Goal: Task Accomplishment & Management: Use online tool/utility

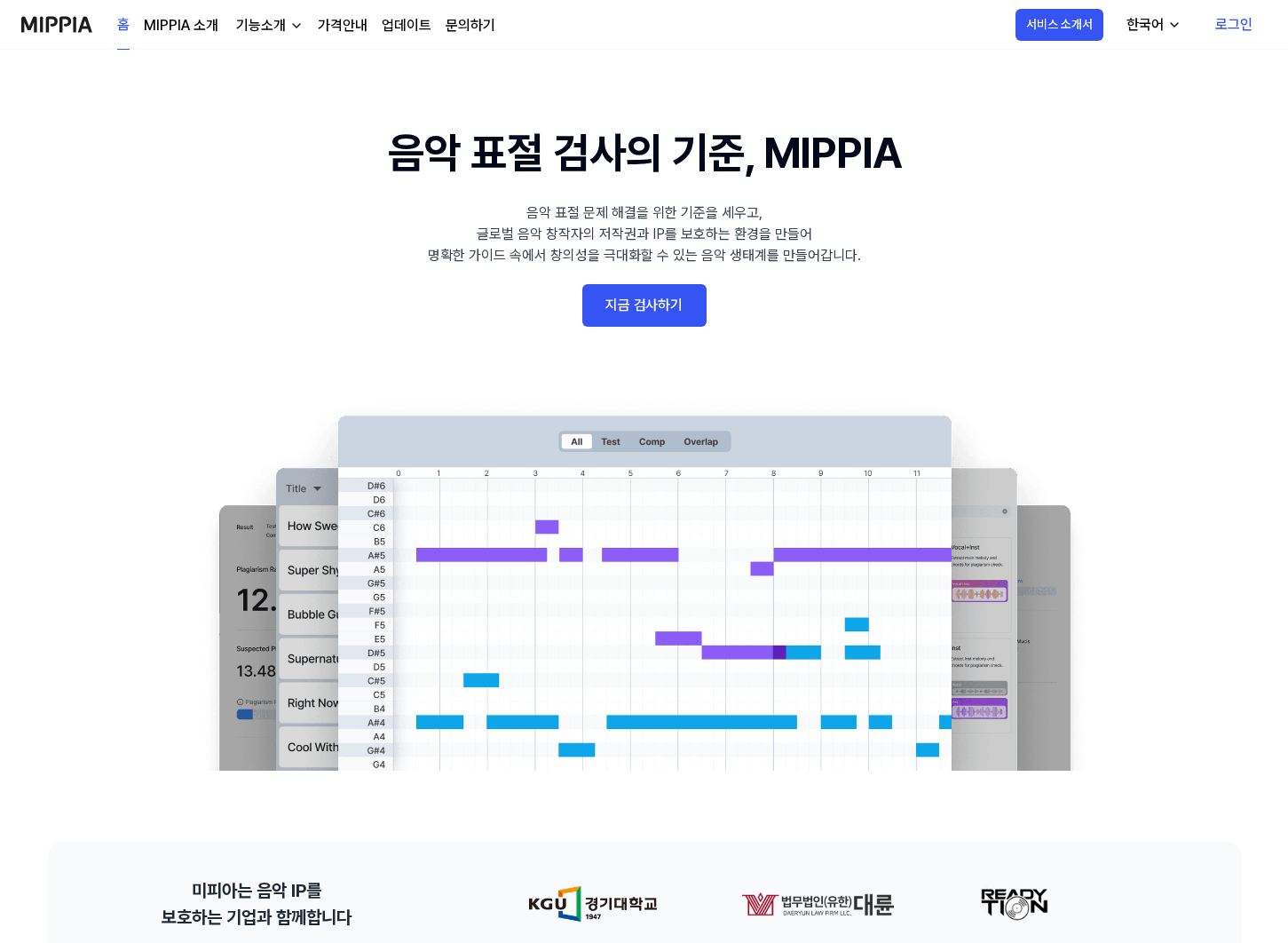
click at [675, 303] on link "지금 검사하기" at bounding box center [644, 305] width 124 height 43
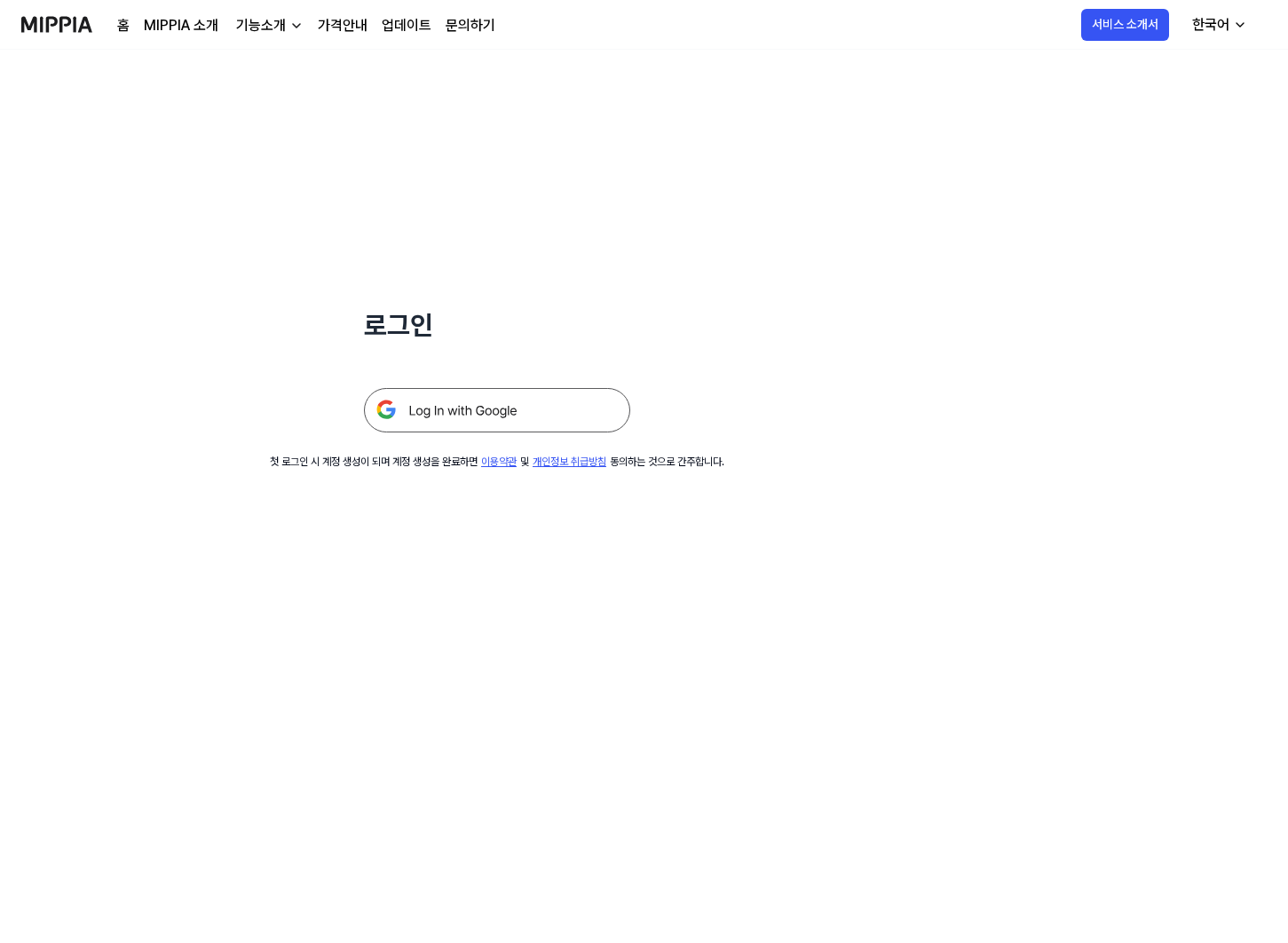
click at [499, 408] on img at bounding box center [498, 410] width 266 height 45
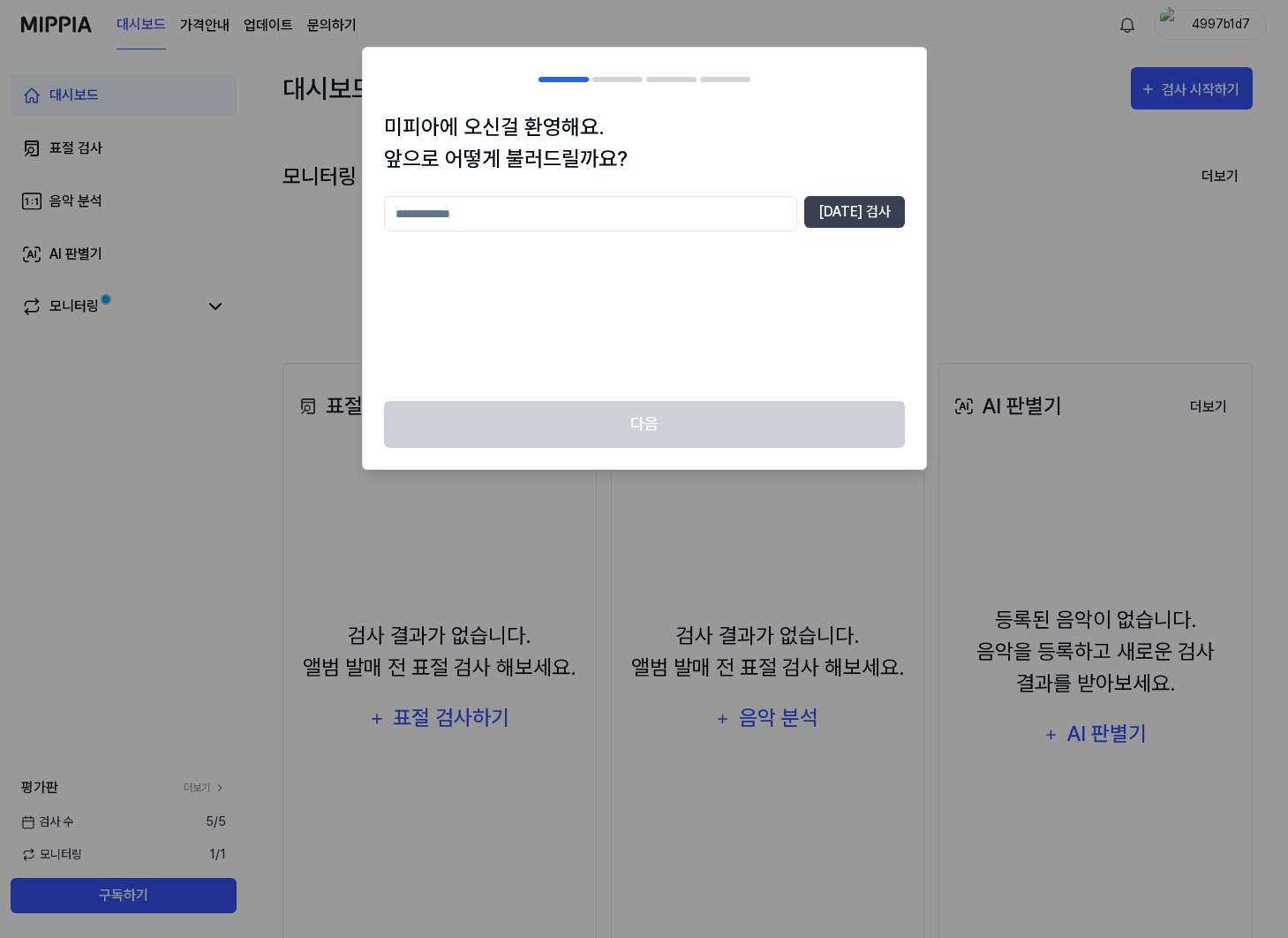
click at [636, 213] on input "text" at bounding box center [591, 213] width 413 height 36
type input "*"
type input "***"
click at [854, 209] on button "중복 검사" at bounding box center [855, 211] width 101 height 32
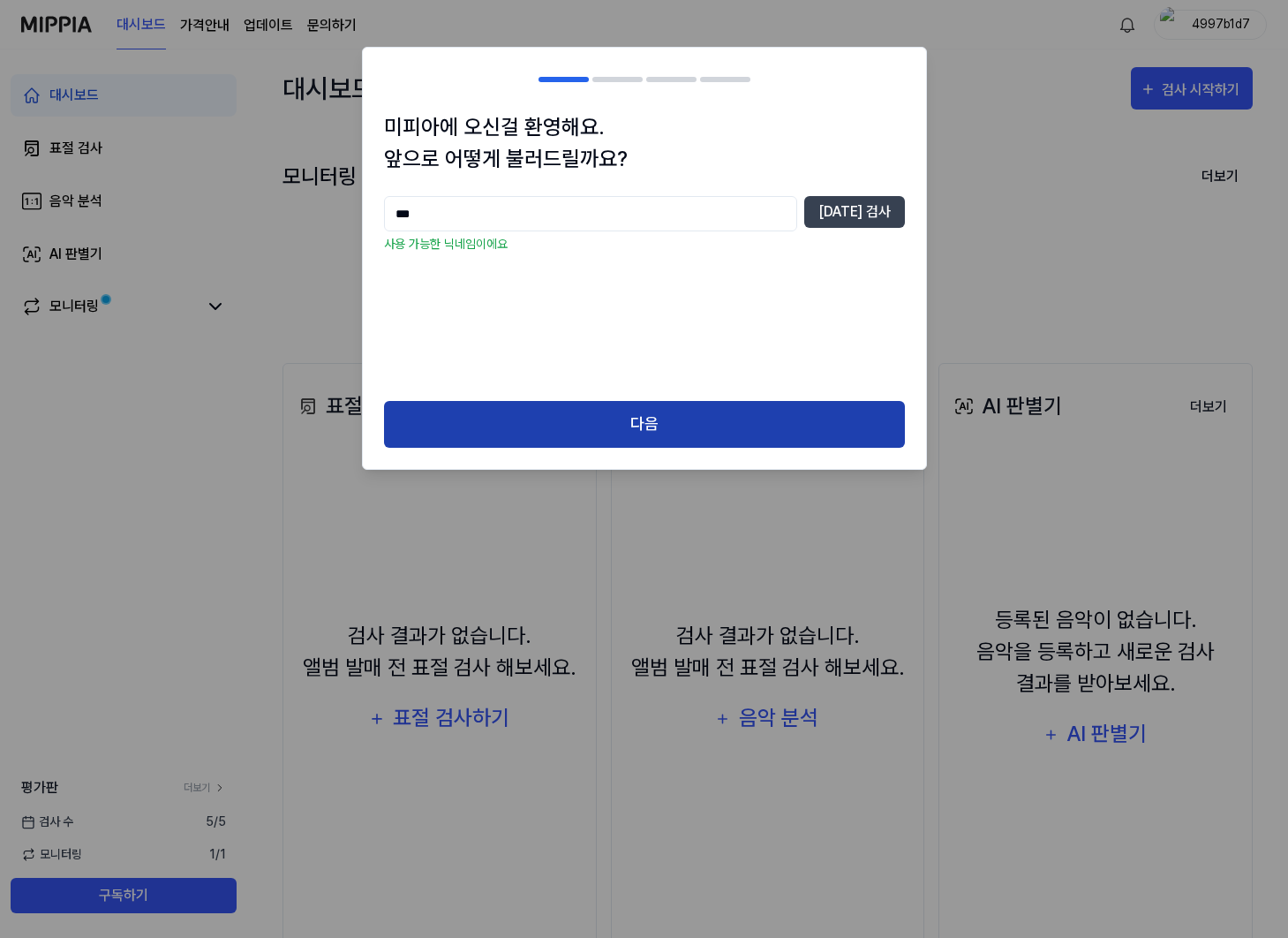
click at [639, 443] on button "다음" at bounding box center [645, 424] width 522 height 46
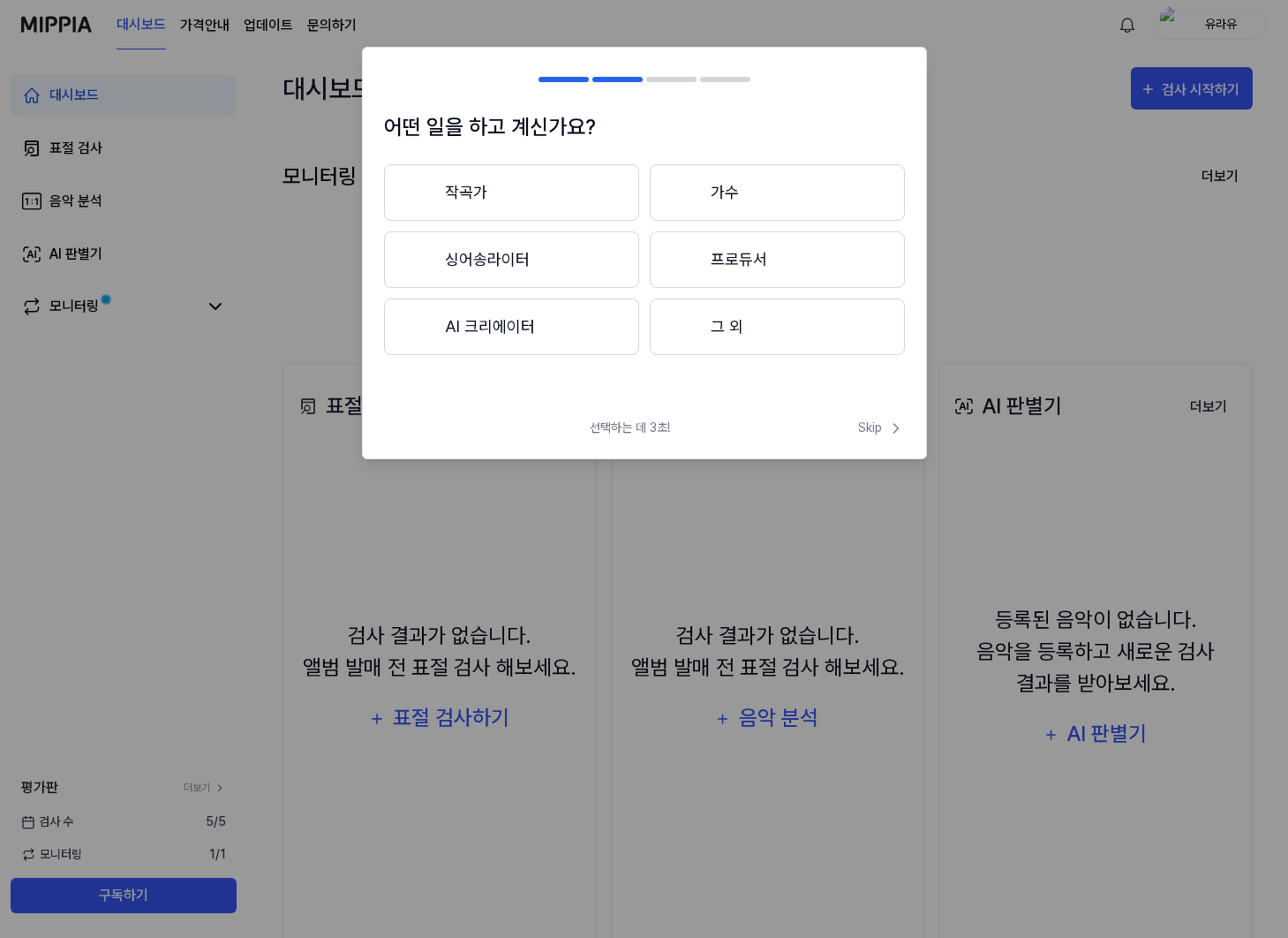
drag, startPoint x: 530, startPoint y: 195, endPoint x: 829, endPoint y: 316, distance: 322.6
click at [536, 195] on button "작곡가" at bounding box center [512, 192] width 255 height 56
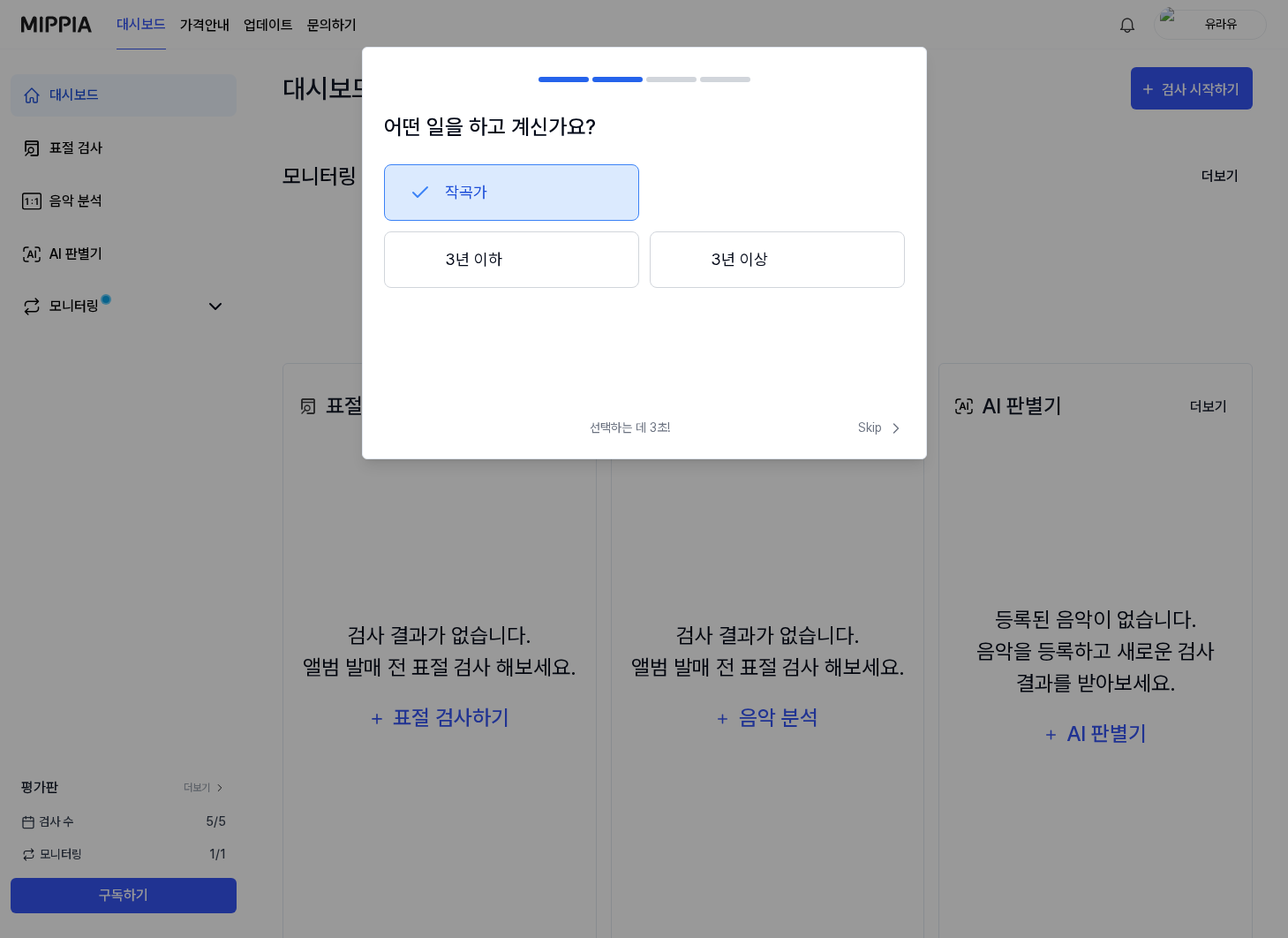
click at [763, 279] on button "3년 이상" at bounding box center [777, 259] width 255 height 56
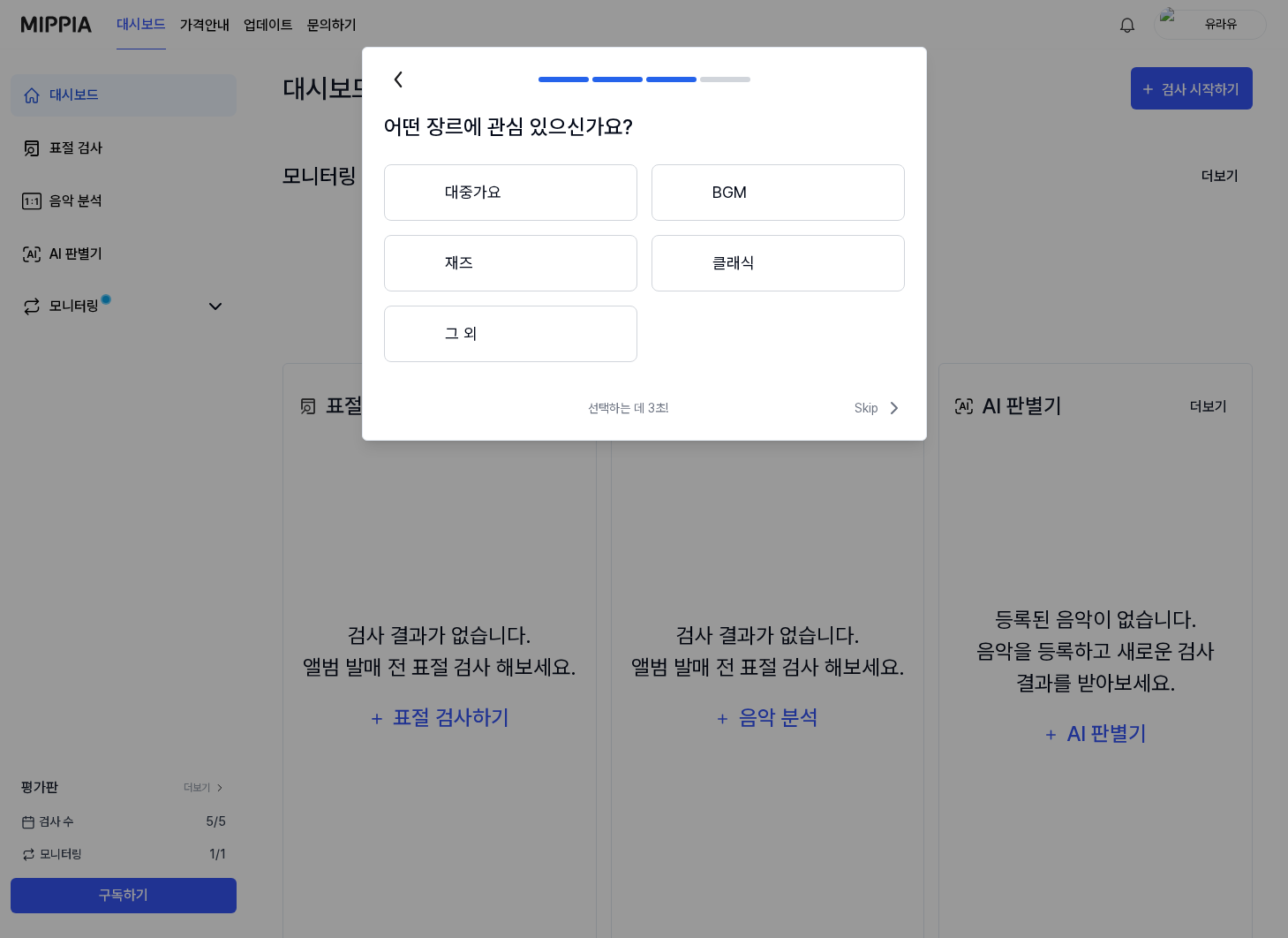
click at [546, 213] on button "대중가요" at bounding box center [511, 192] width 254 height 56
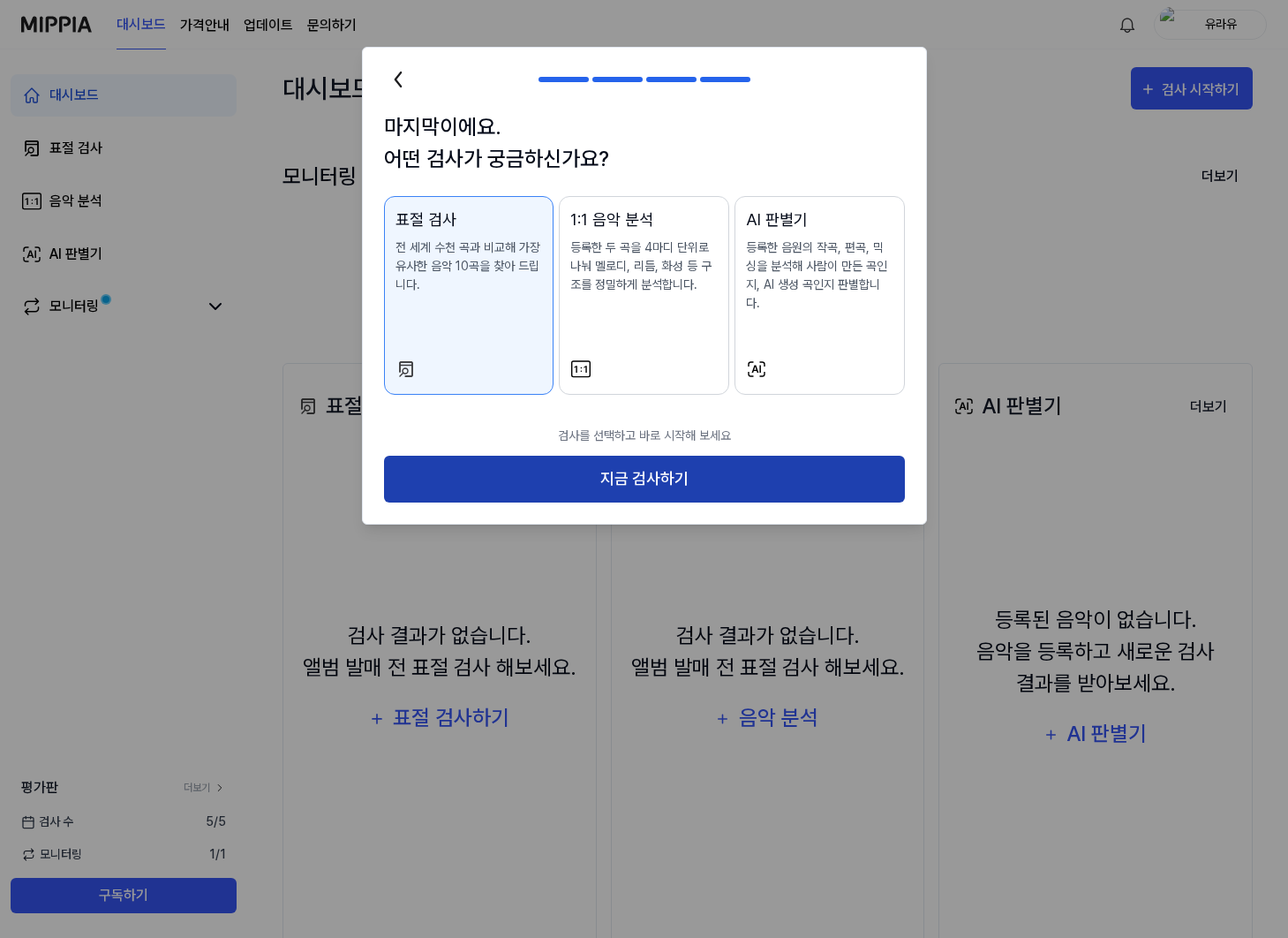
click at [672, 455] on button "지금 검사하기" at bounding box center [645, 478] width 522 height 46
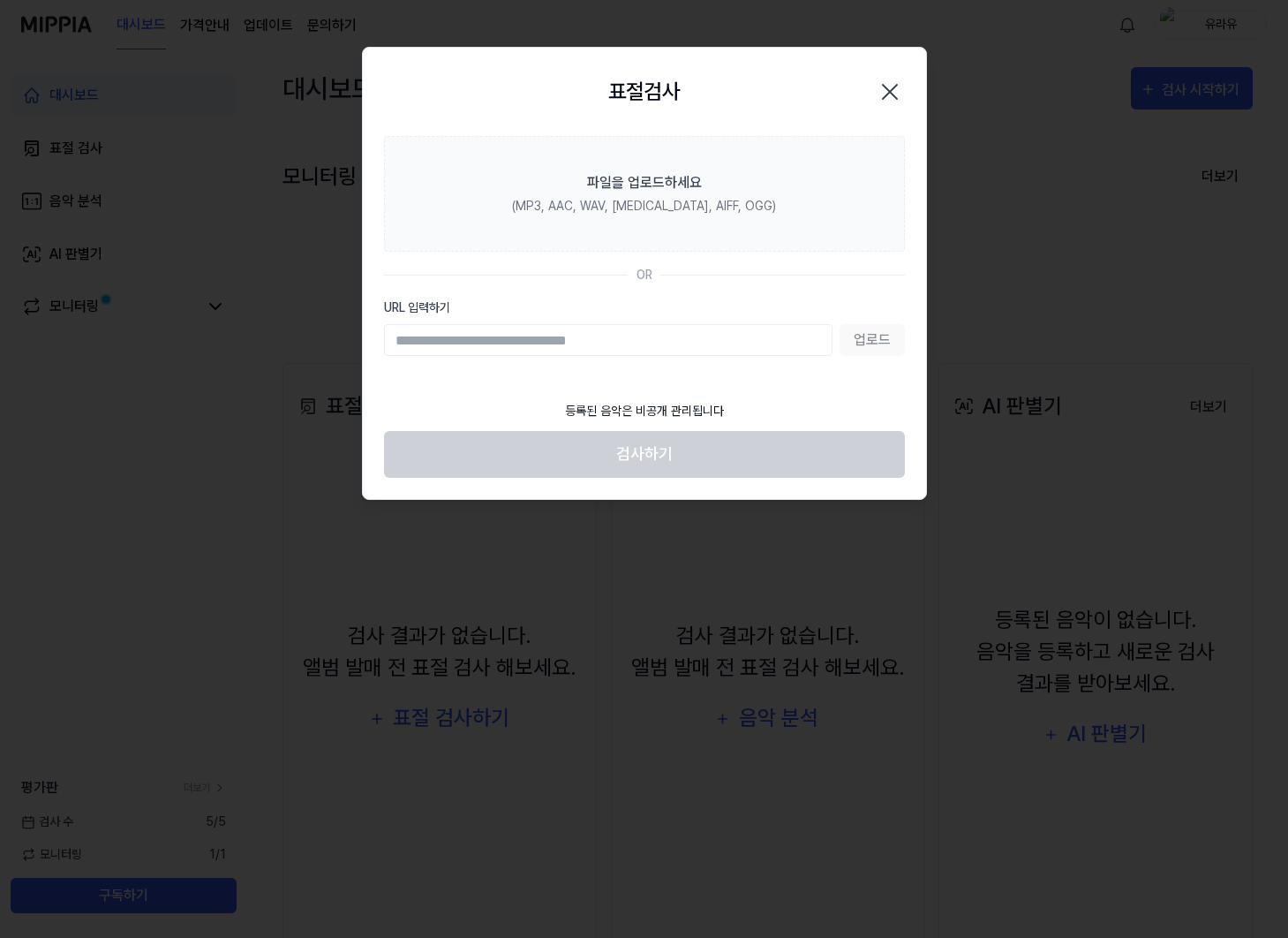
drag, startPoint x: 593, startPoint y: 600, endPoint x: 589, endPoint y: 582, distance: 18.4
click at [593, 600] on div at bounding box center [644, 469] width 1288 height 938
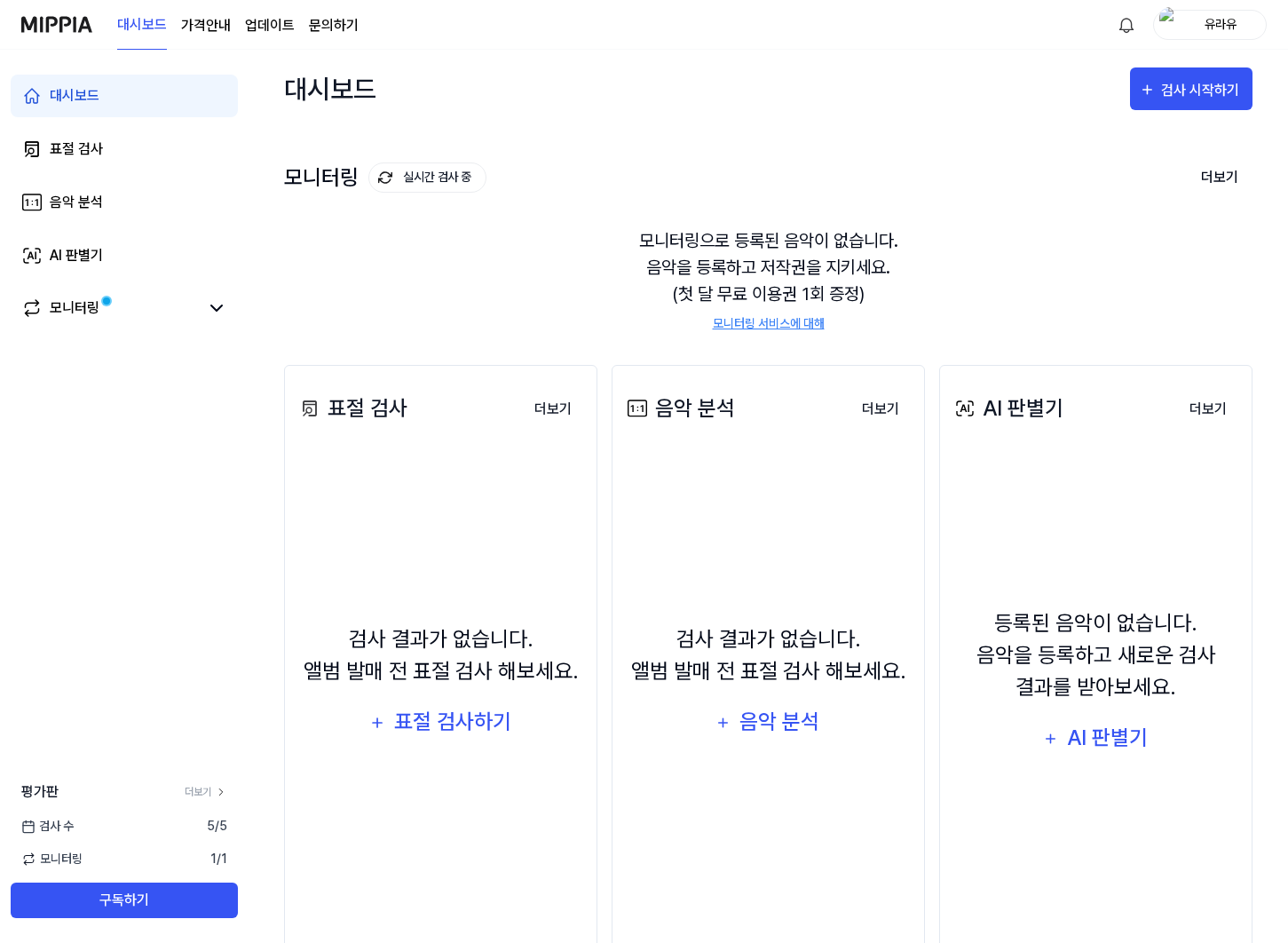
click at [1033, 210] on div "모니터링으로 등록된 음악이 없습니다. 음악을 등록하고 저작권을 지키세요. (첫 달 무료 이용권 1회 증정) 모니터링 서비스에 대해" at bounding box center [768, 279] width 968 height 148
click at [1184, 79] on div "검사 시작하기" at bounding box center [1202, 90] width 82 height 23
click at [1127, 143] on div "표절 검사" at bounding box center [1160, 144] width 155 height 23
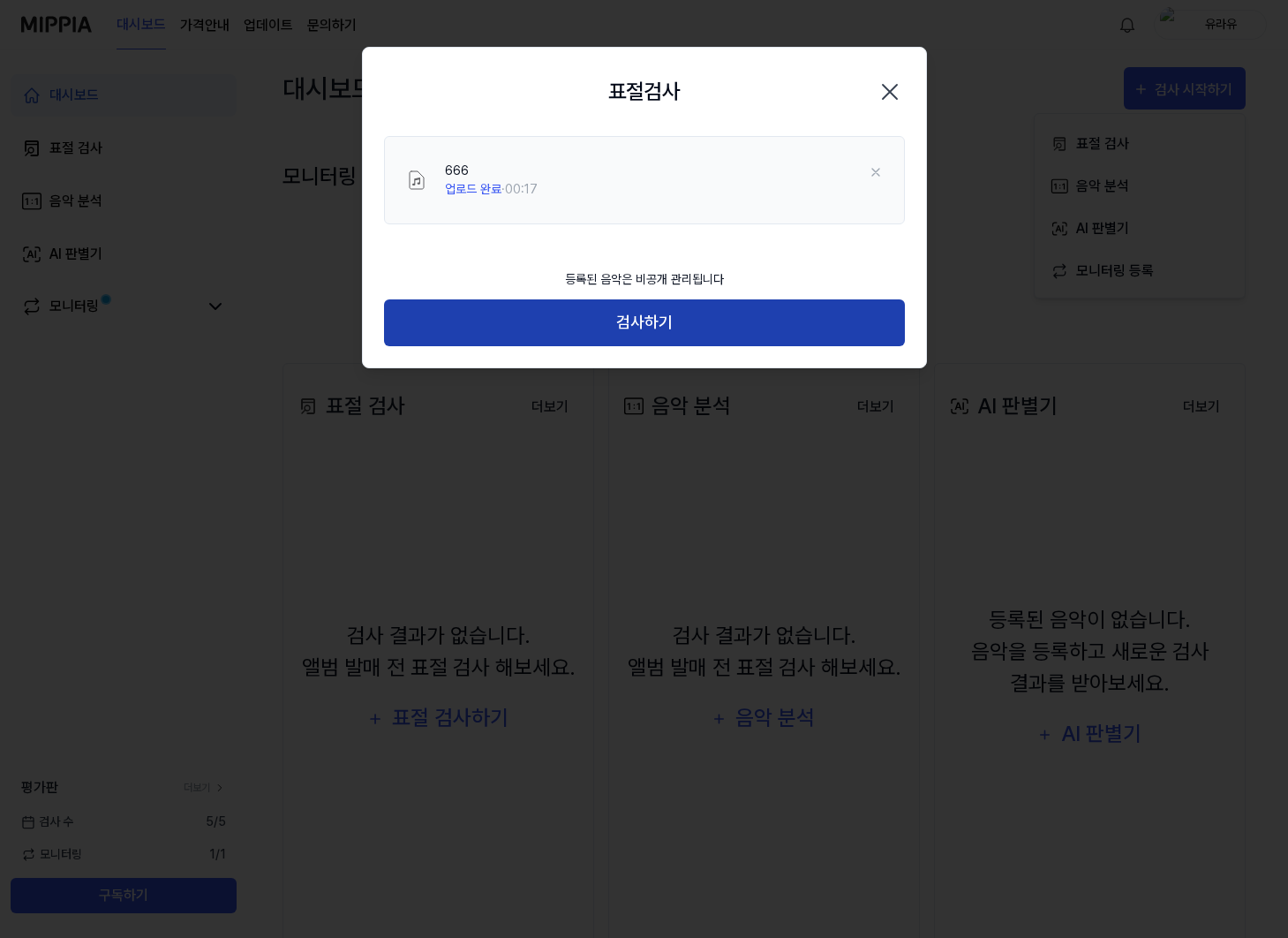
drag, startPoint x: 721, startPoint y: 326, endPoint x: 720, endPoint y: 338, distance: 12.0
click at [720, 326] on button "검사하기" at bounding box center [645, 322] width 522 height 46
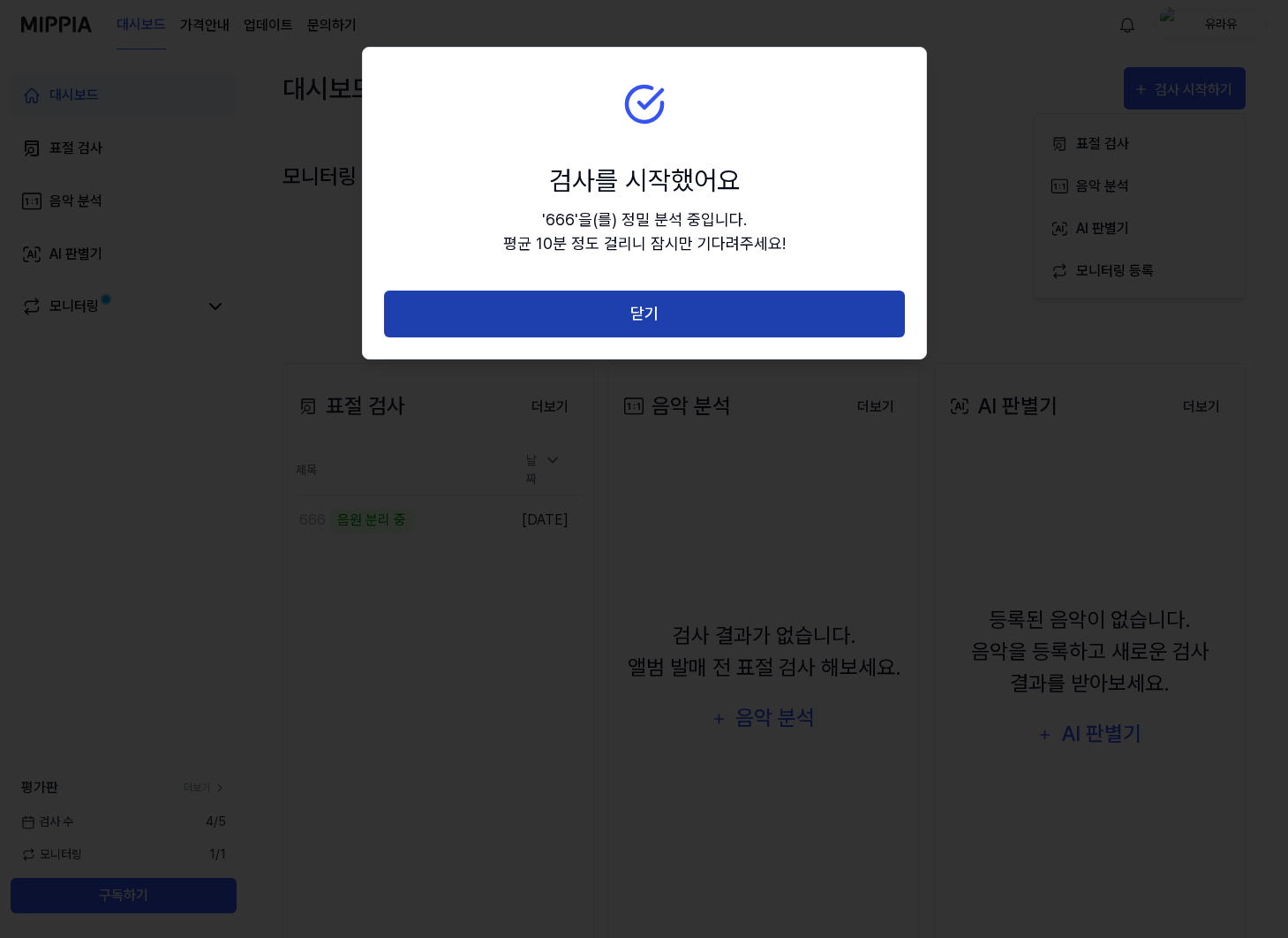
click at [622, 309] on button "닫기" at bounding box center [645, 313] width 522 height 46
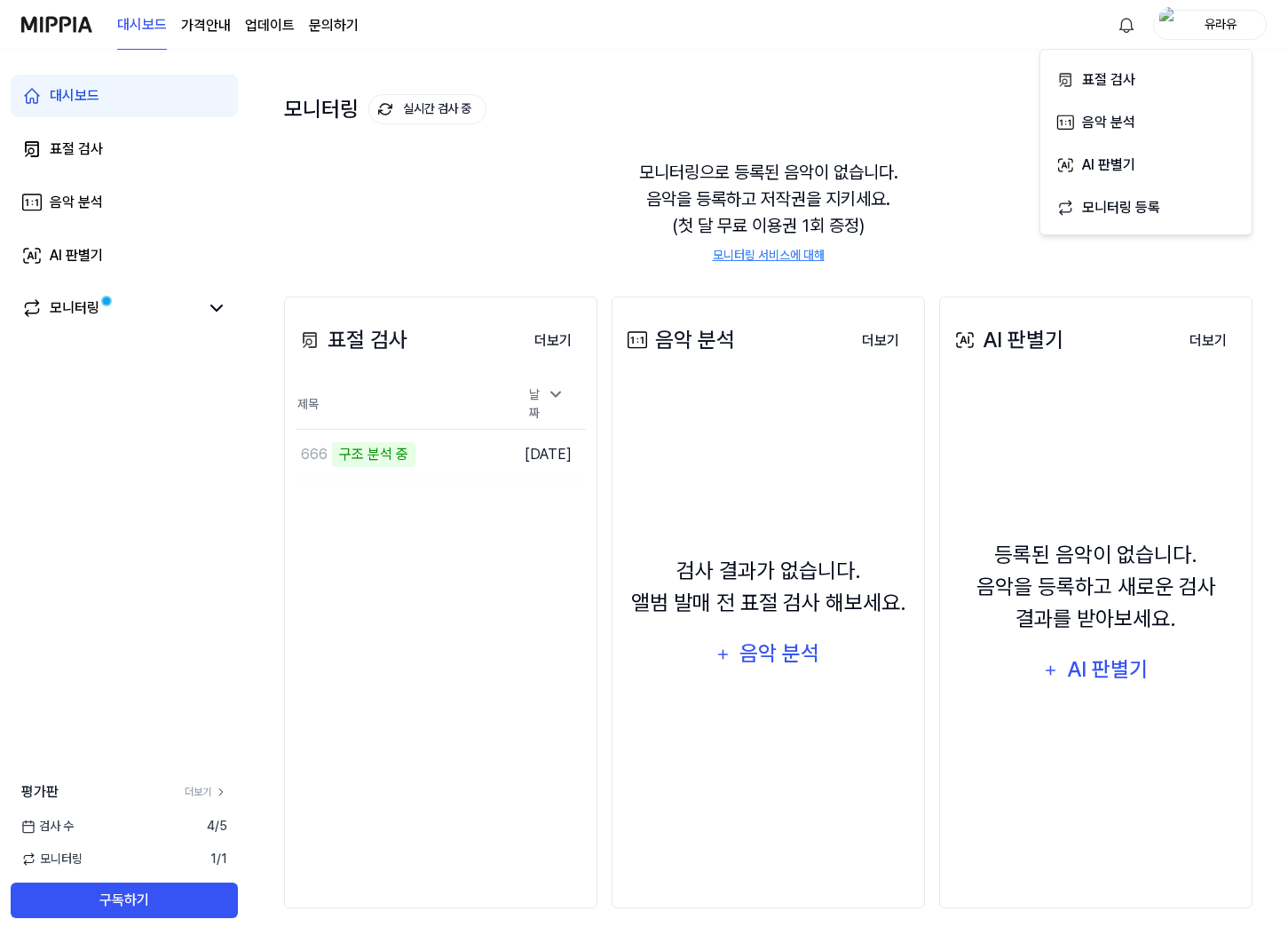
scroll to position [69, 0]
click at [443, 451] on td "666 악보 분석 중 이동하기" at bounding box center [402, 454] width 213 height 50
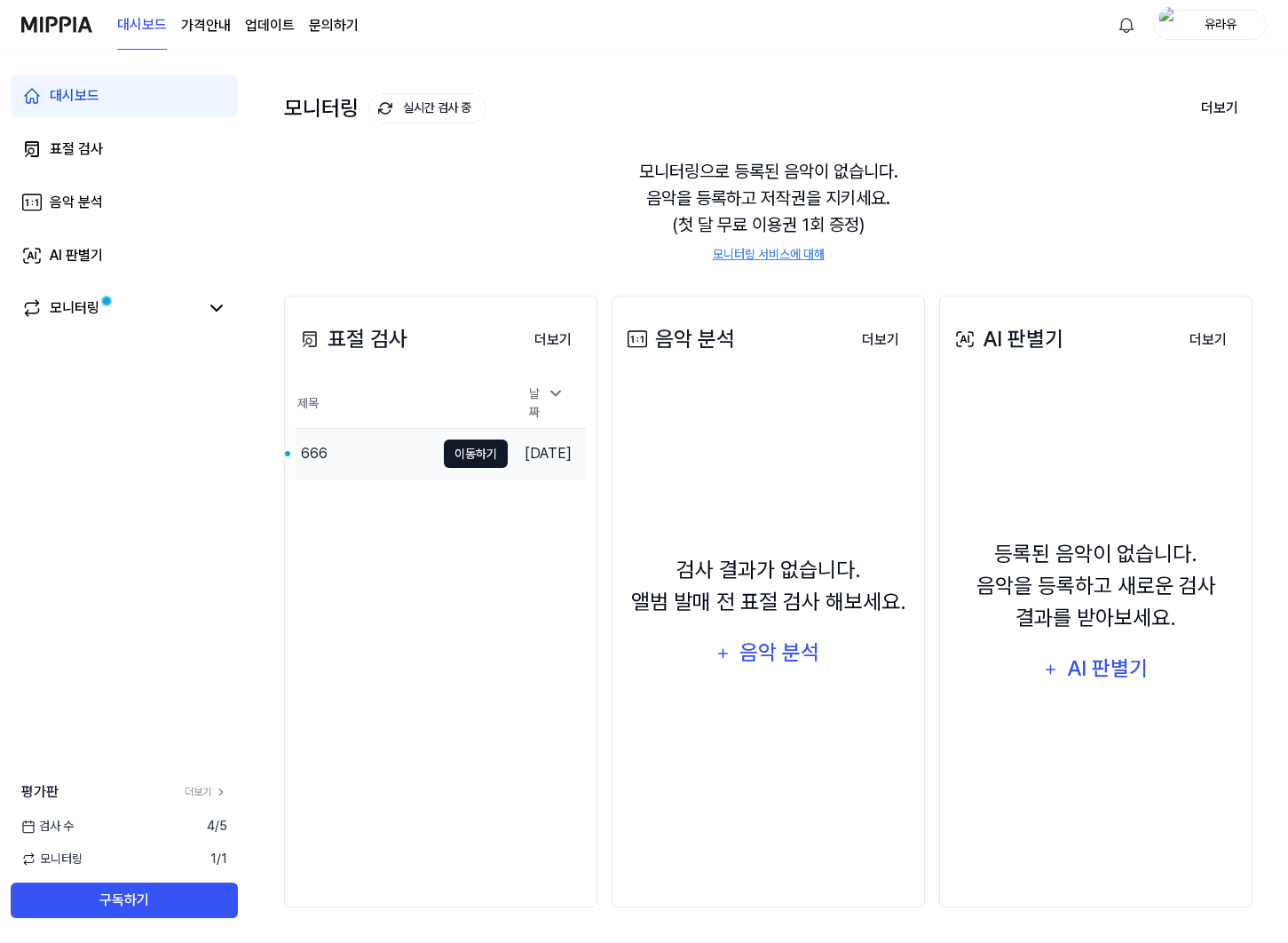
click at [444, 446] on button "이동하기" at bounding box center [476, 454] width 64 height 29
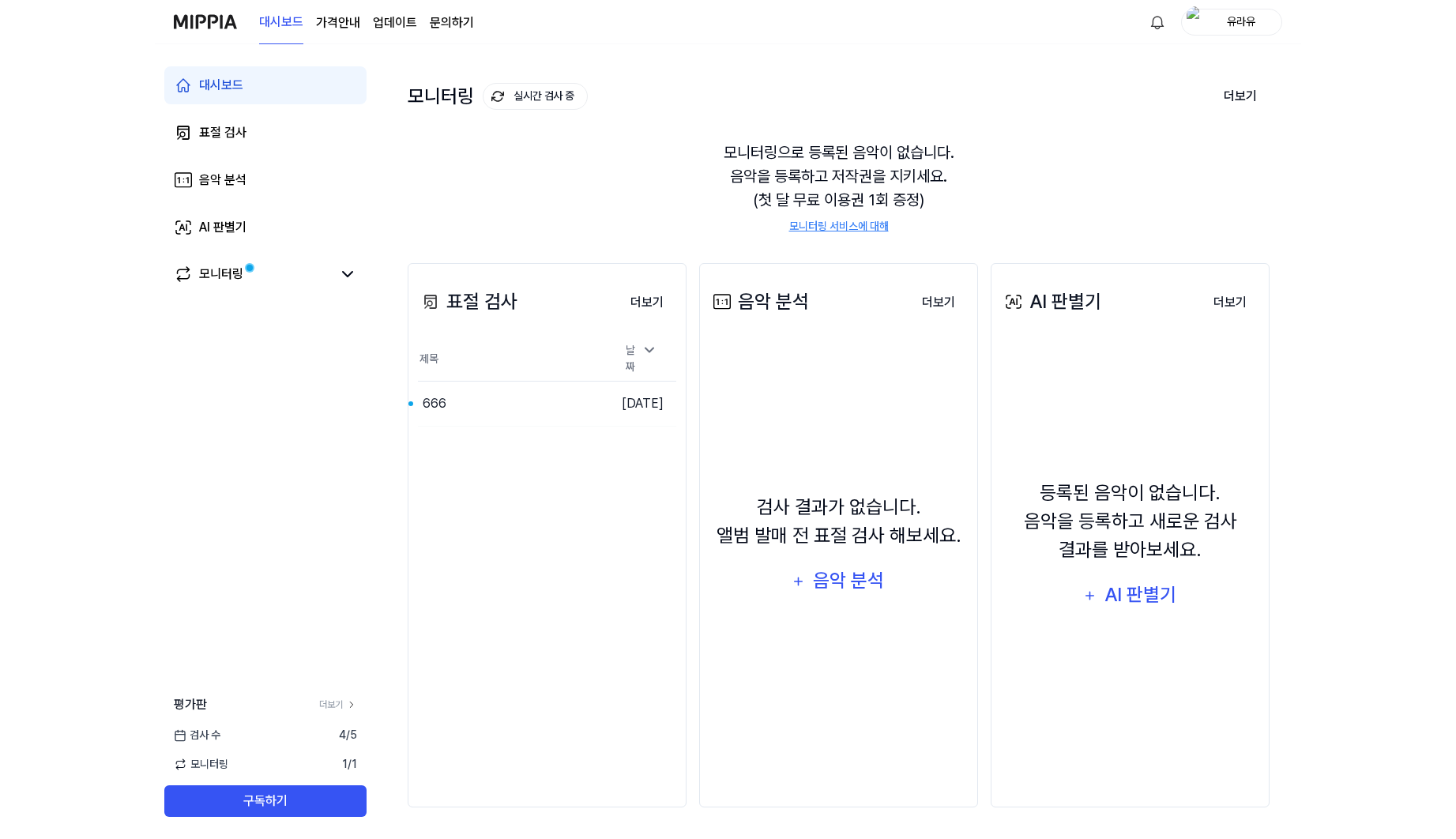
scroll to position [0, 0]
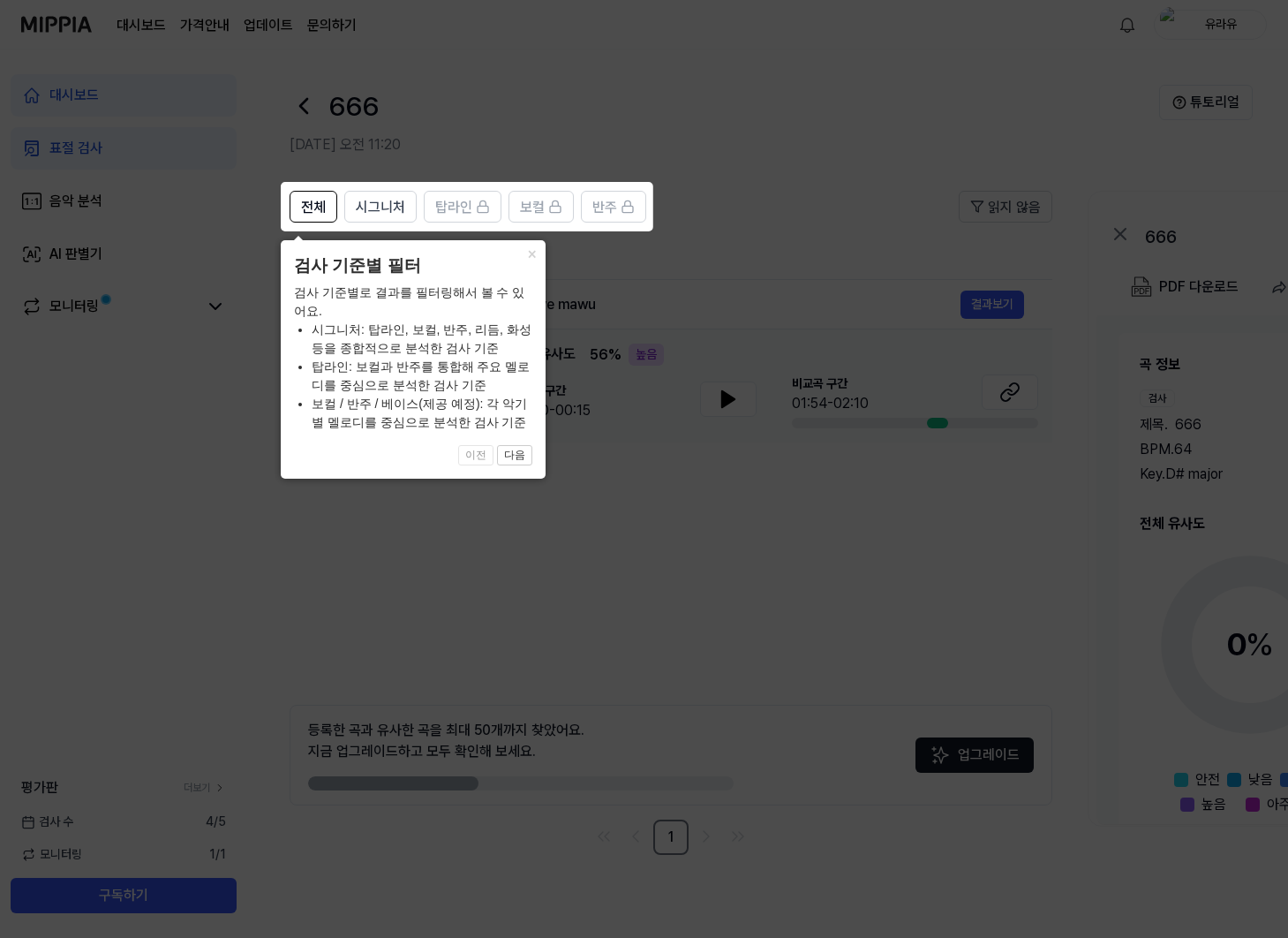
click at [530, 254] on button "×" at bounding box center [531, 252] width 29 height 25
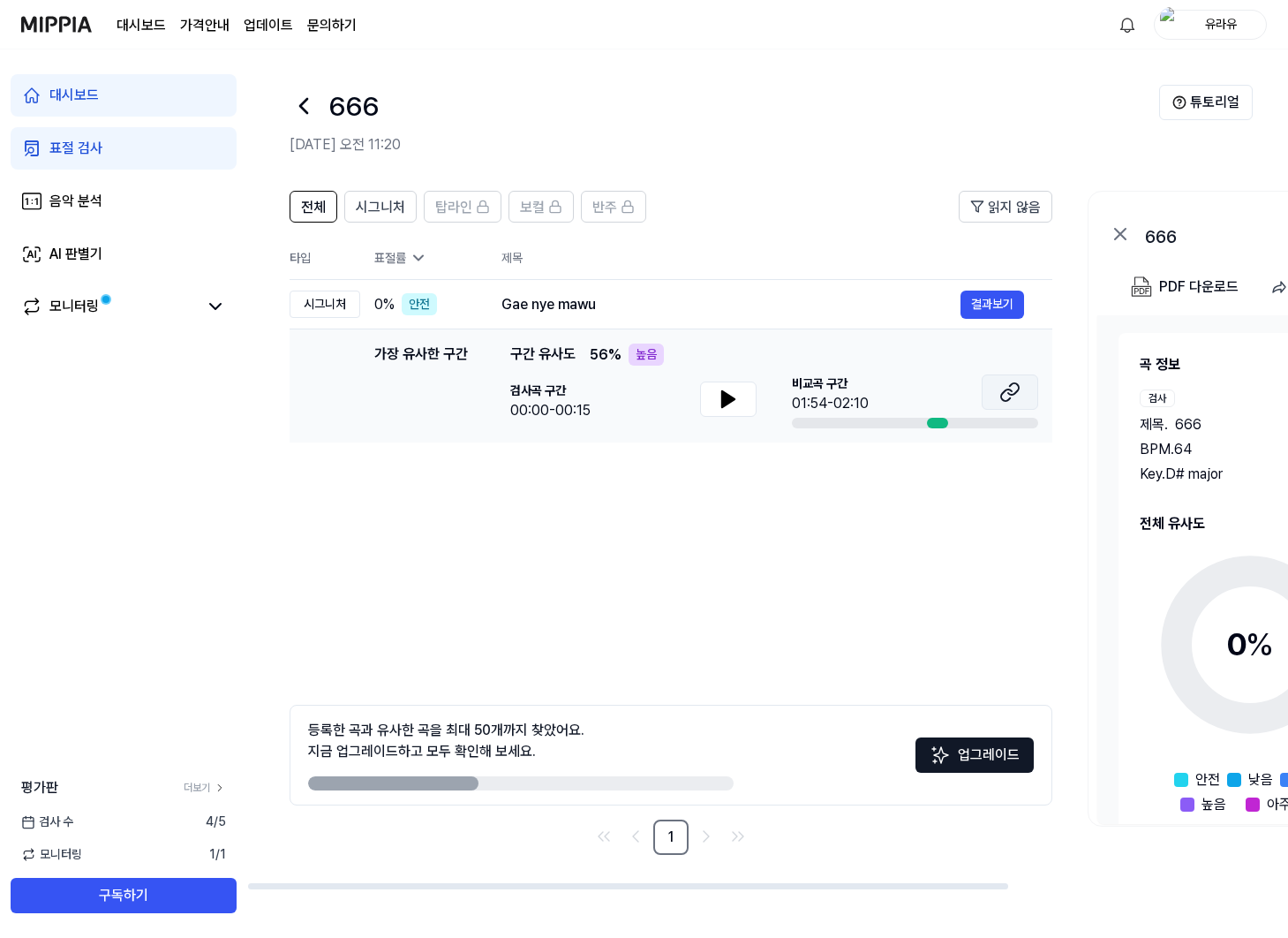
click at [1008, 400] on icon at bounding box center [1006, 395] width 11 height 12
click at [1023, 389] on button at bounding box center [1009, 392] width 56 height 36
click at [372, 216] on span "시그니처" at bounding box center [380, 206] width 49 height 21
click at [313, 218] on button "전체" at bounding box center [313, 206] width 47 height 32
click at [600, 212] on span "반주" at bounding box center [604, 206] width 25 height 21
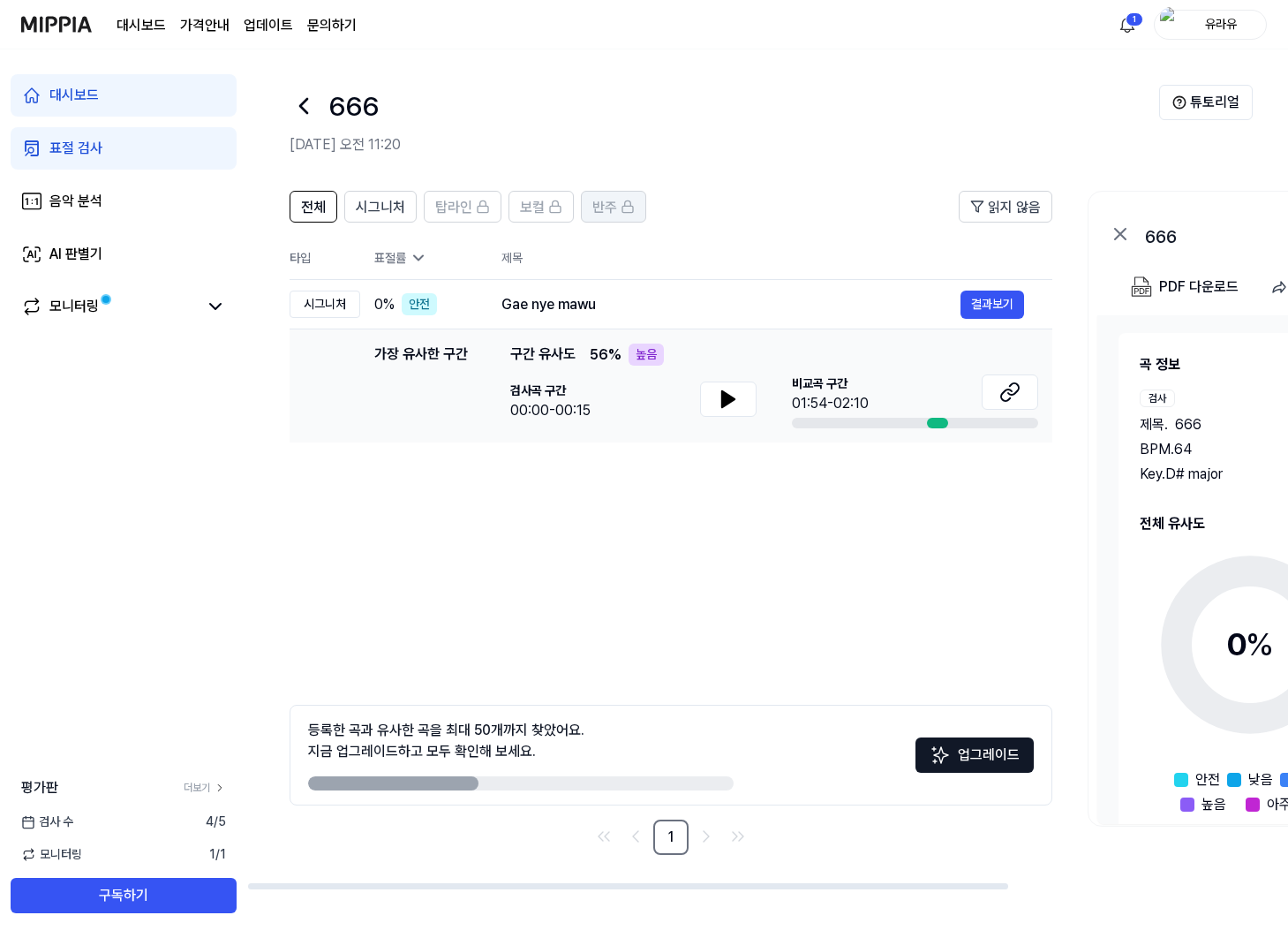
click at [622, 214] on div "반주" at bounding box center [613, 206] width 42 height 23
click at [621, 221] on button "반주" at bounding box center [613, 206] width 65 height 32
click at [631, 538] on div "전체 시그니처 탑라인 보컬 반주 읽지 않음 전체 시그니처 탑라인 보컬 반주 타입 표절률 제목 표절률 읽지 않음 시그니처 0 % 안전 Gae n…" at bounding box center [671, 522] width 763 height 664
click at [832, 599] on div "전체 시그니처 탑라인 보컬 반주 읽지 않음 전체 시그니처 탑라인 보컬 반주 타입 표절률 제목 표절률 읽지 않음 시그니처 0 % 안전 Gae n…" at bounding box center [671, 522] width 763 height 664
click at [977, 761] on button "업그레이드" at bounding box center [975, 755] width 119 height 36
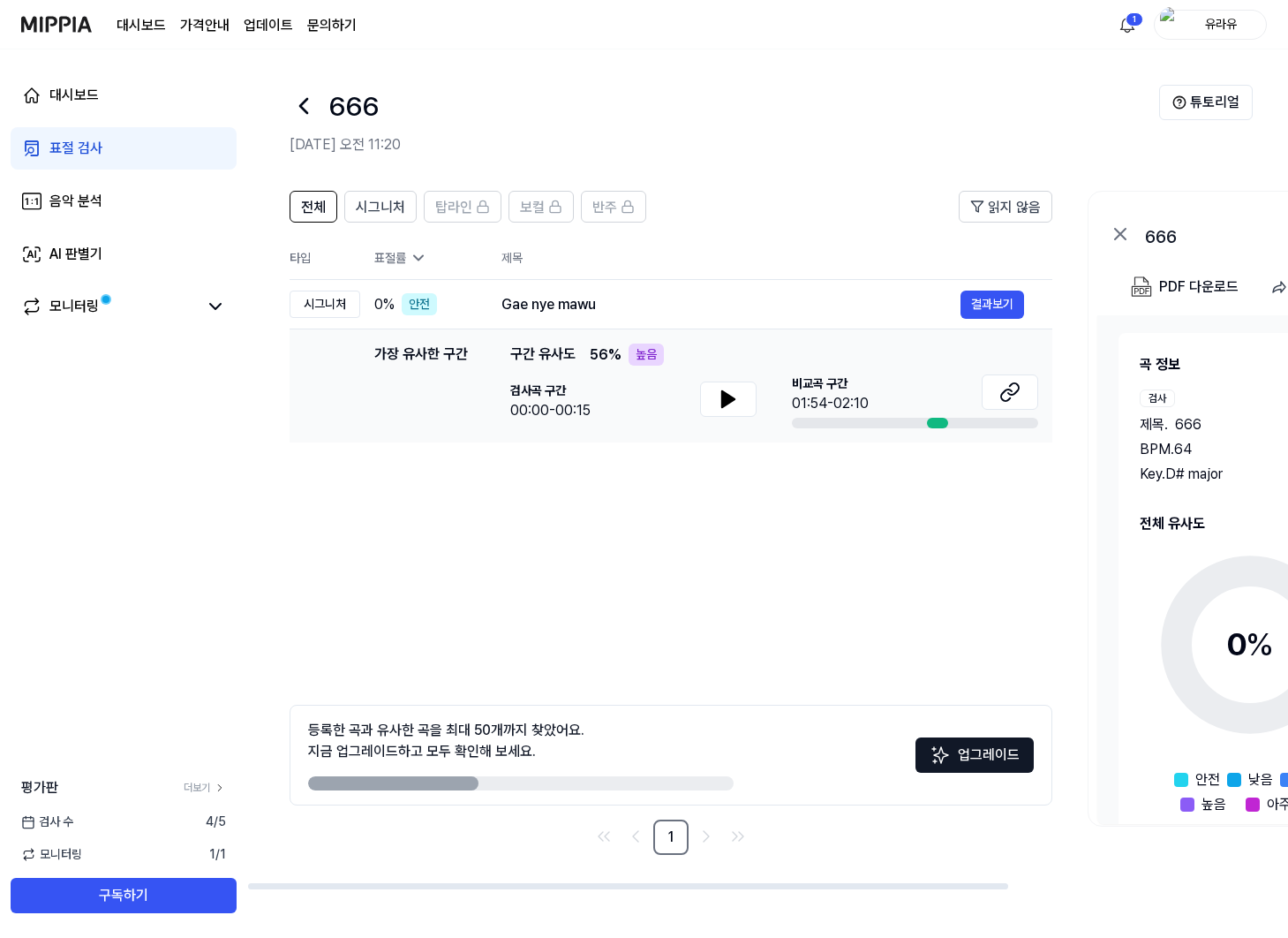
click at [952, 734] on div "등록한 곡과 유사한 곡을 최대 50개까지 찾았어요. 지금 업그레이드하고 모두 확인해 보세요. 업그레이드" at bounding box center [671, 754] width 763 height 101
drag, startPoint x: 960, startPoint y: 758, endPoint x: 1000, endPoint y: 546, distance: 215.7
click at [989, 726] on div "등록한 곡과 유사한 곡을 최대 50개까지 찾았어요. 지금 업그레이드하고 모두 확인해 보세요. 업그레이드" at bounding box center [671, 754] width 763 height 101
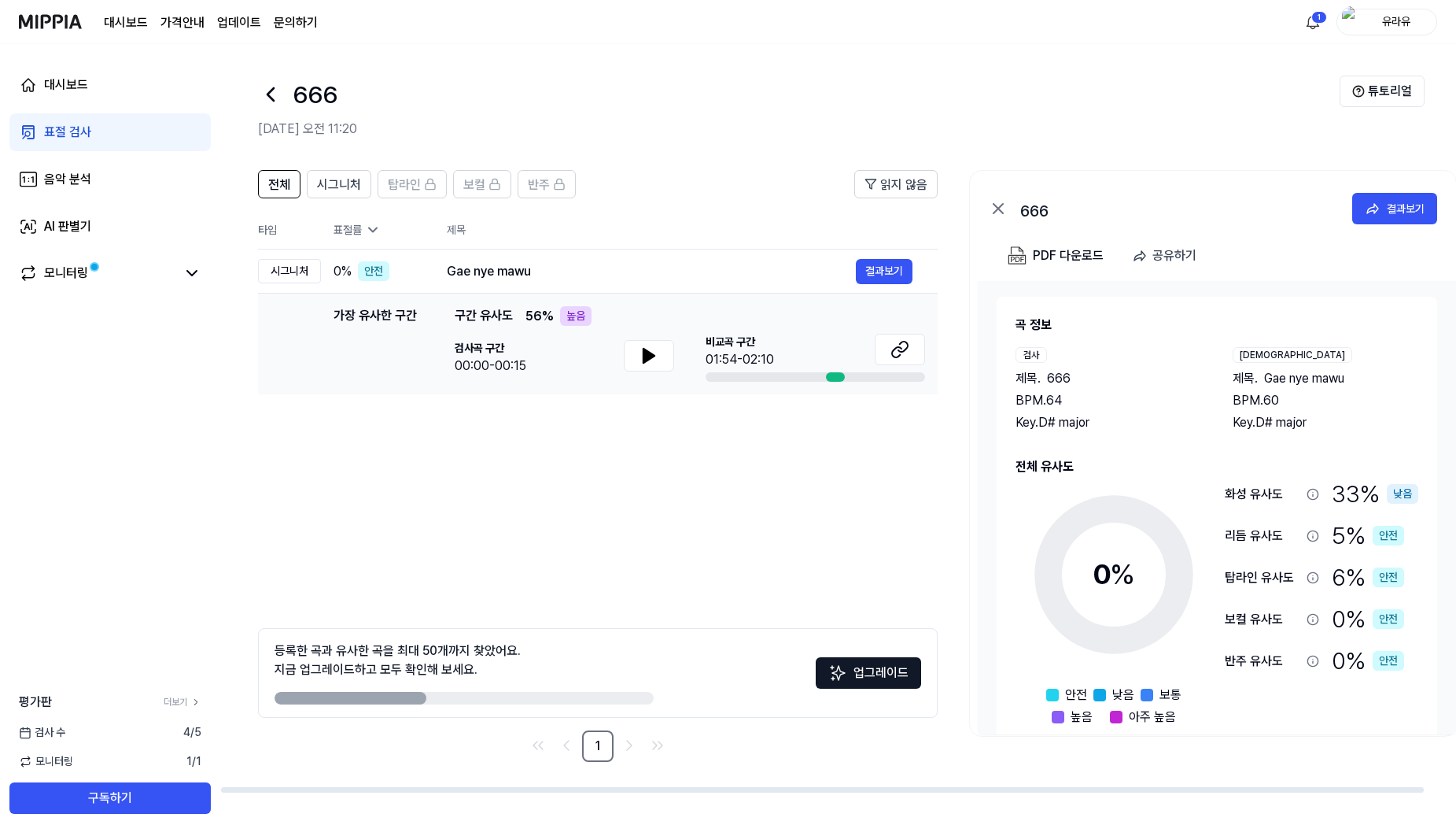
click at [461, 554] on div "전체 시그니처 탑라인 보컬 반주 읽지 않음 전체 시그니처 탑라인 보컬 반주 타입 표절률 제목 표절률 읽지 않음 시그니처 0 % 안전 Gae n…" at bounding box center [597, 466] width 679 height 591
click at [116, 277] on link "모니터링" at bounding box center [97, 273] width 157 height 18
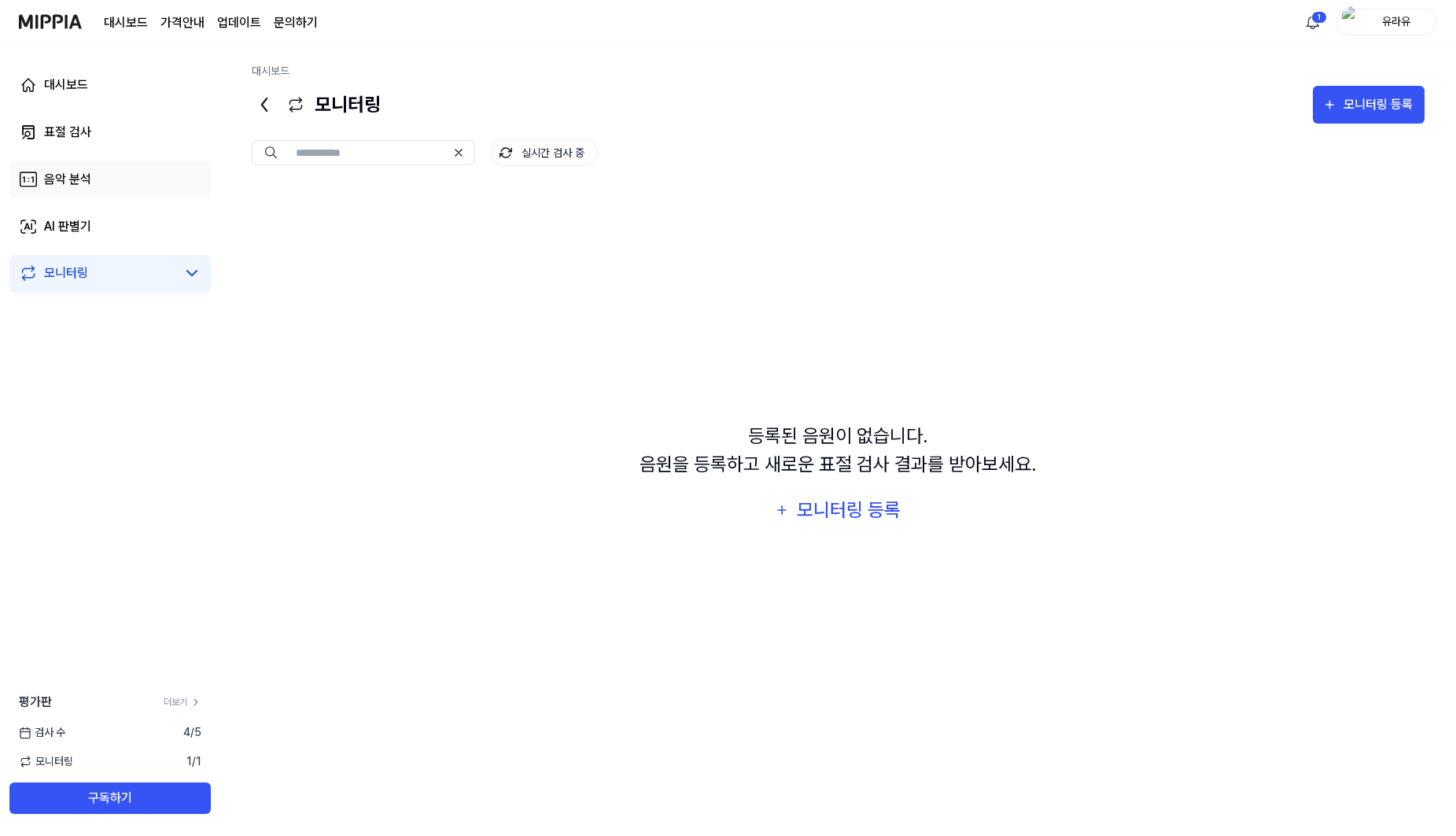
click at [143, 169] on link "음악 분석" at bounding box center [110, 179] width 201 height 38
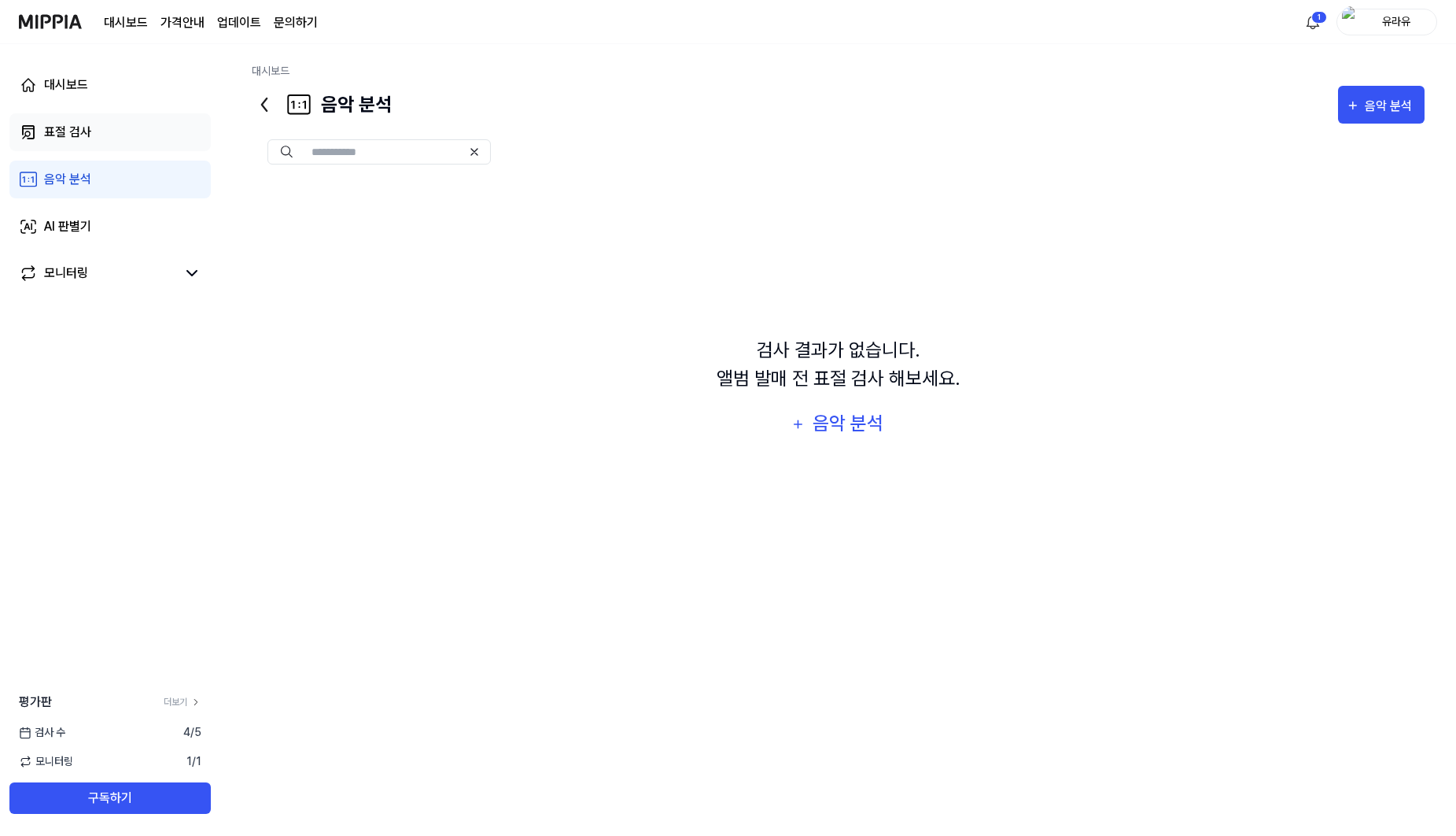
click at [131, 142] on link "표절 검사" at bounding box center [110, 132] width 201 height 38
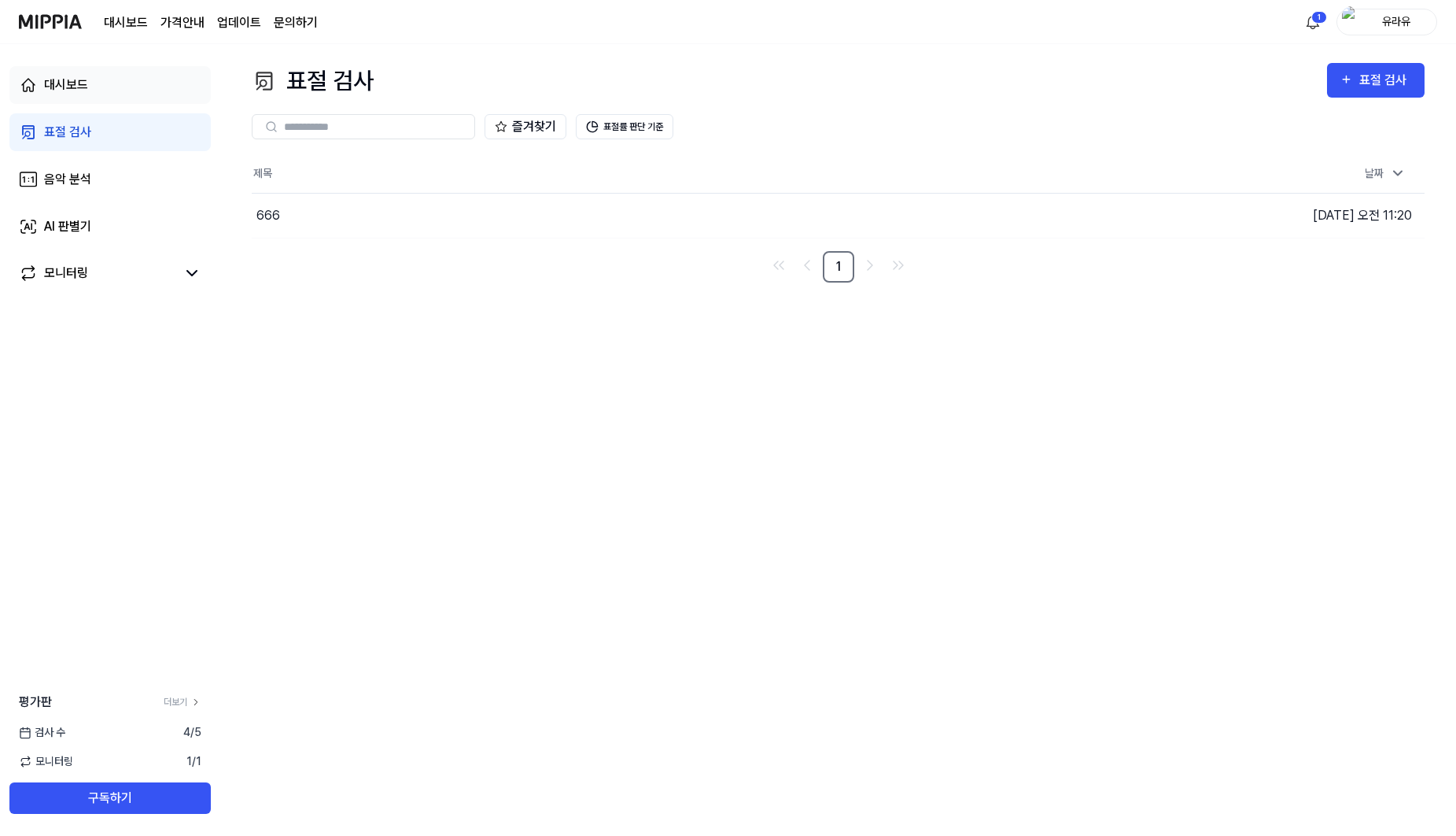
click at [131, 99] on link "대시보드" at bounding box center [110, 84] width 201 height 38
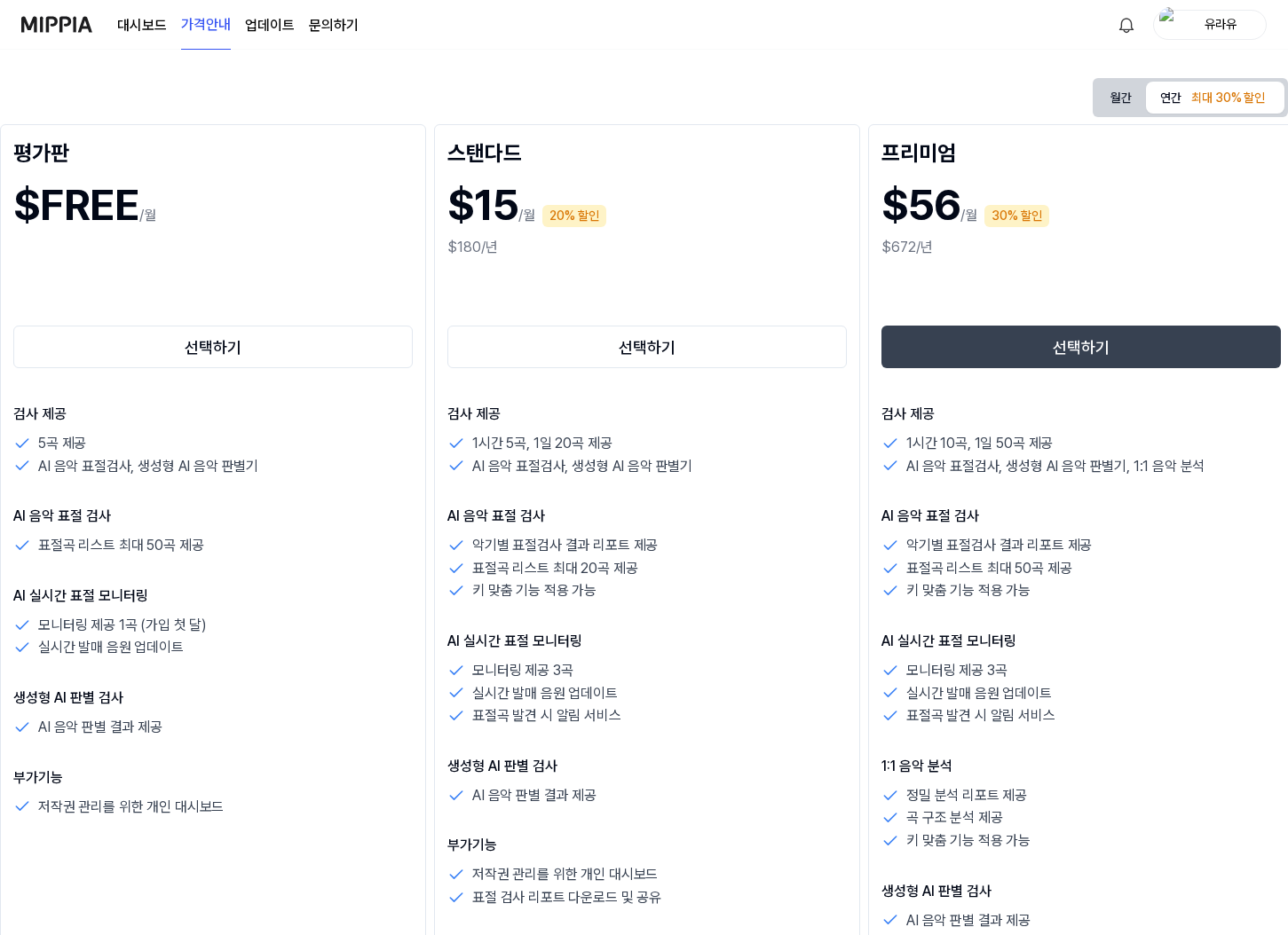
scroll to position [178, 0]
